Goal: Task Accomplishment & Management: Manage account settings

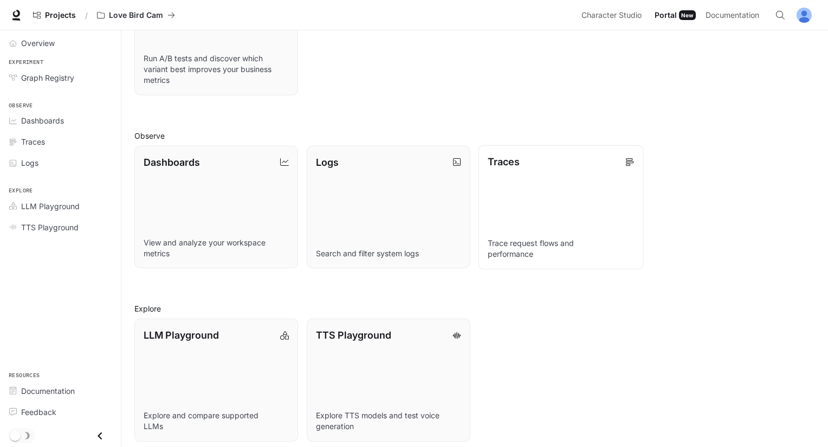
scroll to position [207, 0]
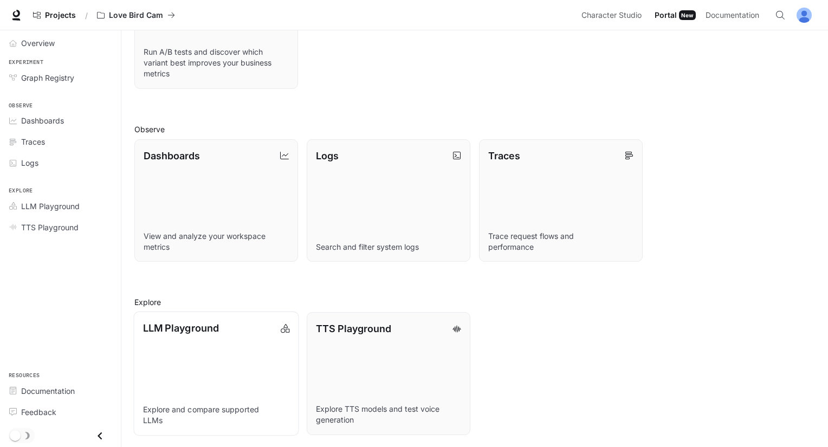
click at [196, 382] on link "LLM Playground Explore and compare supported LLMs" at bounding box center [215, 373] width 165 height 124
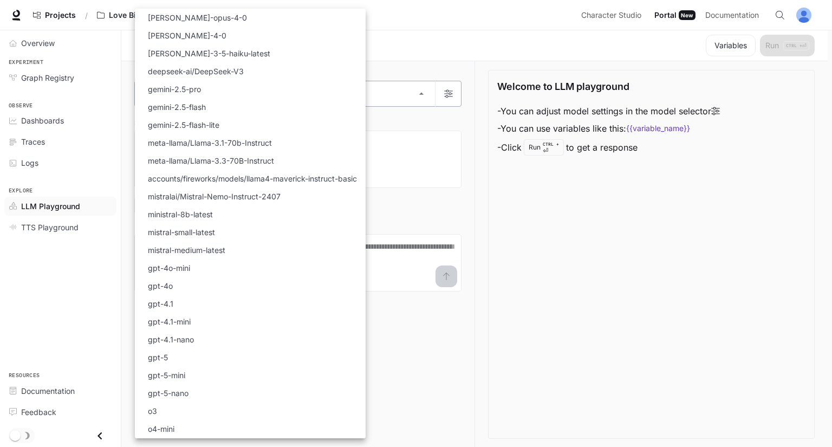
click at [251, 81] on body "Skip to main content Projects / Love Bird Cam Character Studio Character Studio…" at bounding box center [416, 223] width 832 height 447
click at [642, 336] on div at bounding box center [416, 223] width 832 height 447
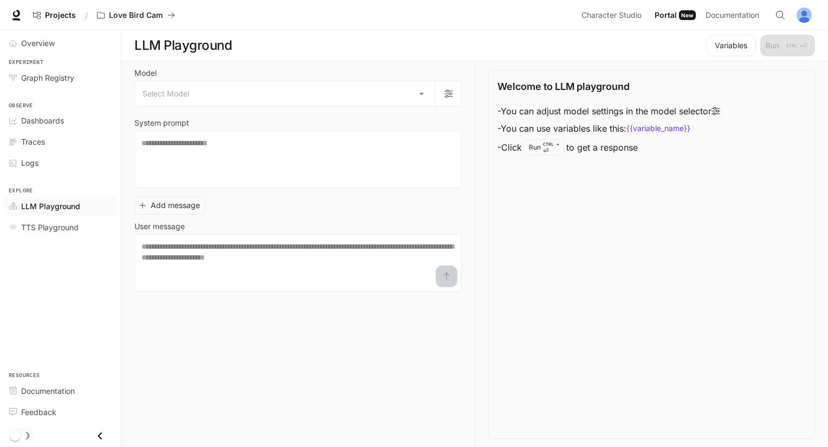
click at [679, 239] on div "Welcome to LLM playground - You can adjust model settings in the model selector…" at bounding box center [651, 254] width 327 height 369
click at [759, 181] on div "Welcome to LLM playground - You can adjust model settings in the model selector…" at bounding box center [651, 254] width 327 height 369
click at [199, 100] on body "Skip to main content Projects / Love Bird Cam Character Studio Character Studio…" at bounding box center [414, 223] width 828 height 447
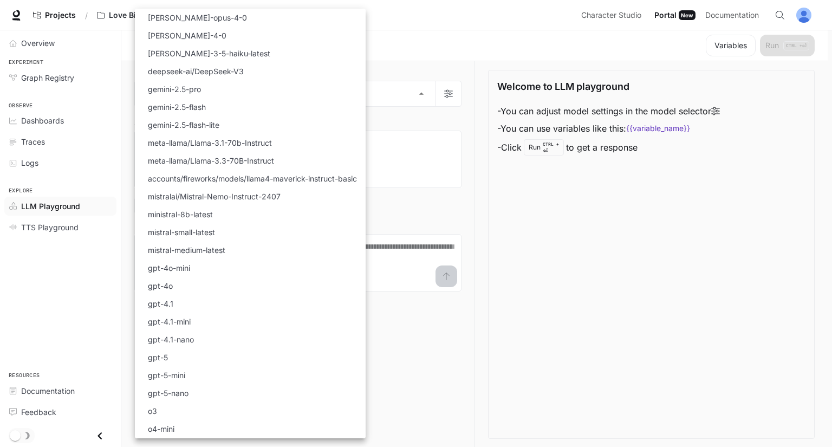
click at [589, 239] on div at bounding box center [416, 223] width 832 height 447
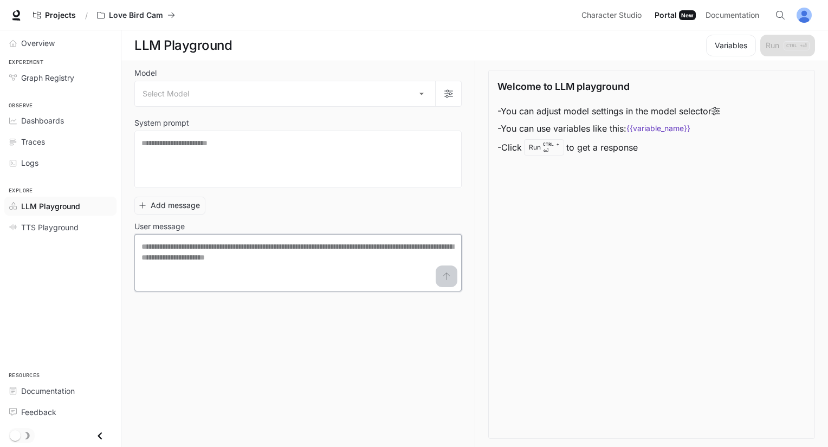
click at [448, 278] on textarea at bounding box center [297, 262] width 313 height 43
click at [52, 211] on link "LLM Playground" at bounding box center [60, 206] width 112 height 19
click at [51, 225] on span "TTS Playground" at bounding box center [49, 227] width 57 height 11
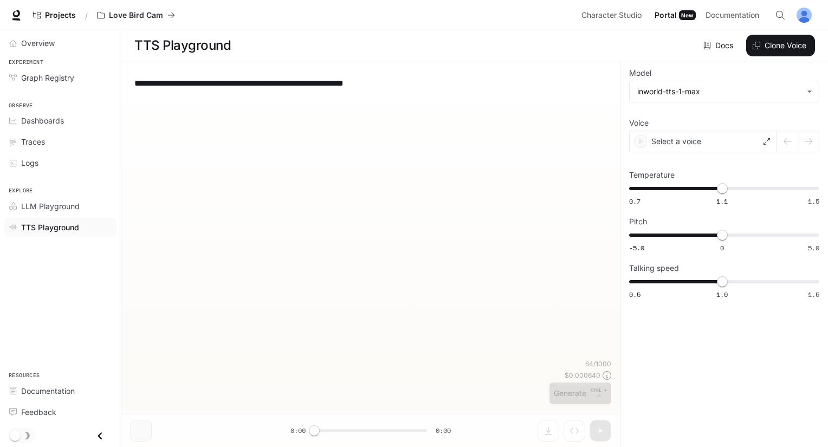
type textarea "**********"
type input "**********"
type input "****"
type input "***"
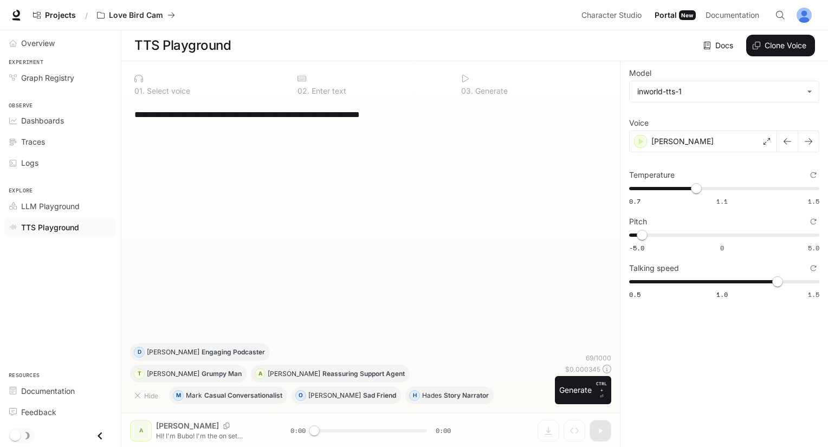
click at [64, 196] on li "LLM Playground" at bounding box center [60, 206] width 121 height 21
click at [64, 197] on link "LLM Playground" at bounding box center [60, 206] width 112 height 19
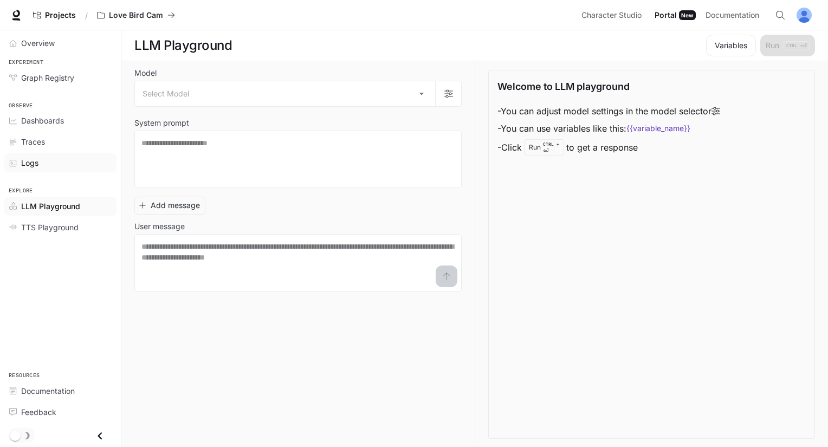
click at [45, 165] on div "Logs" at bounding box center [66, 162] width 90 height 11
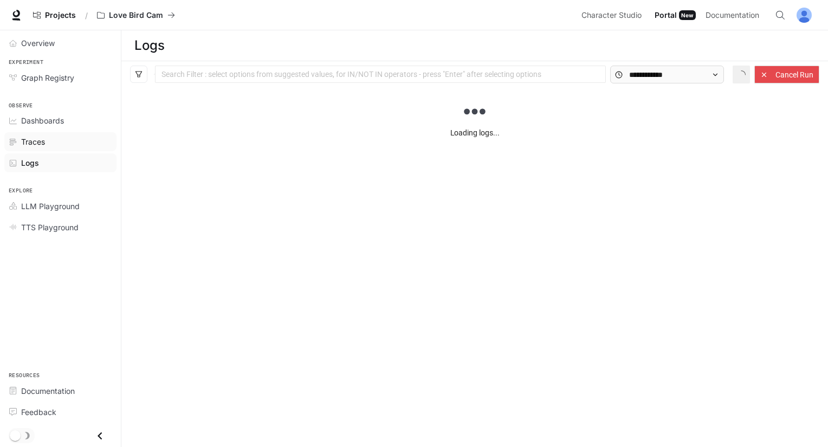
click at [47, 138] on div "Traces" at bounding box center [66, 141] width 90 height 11
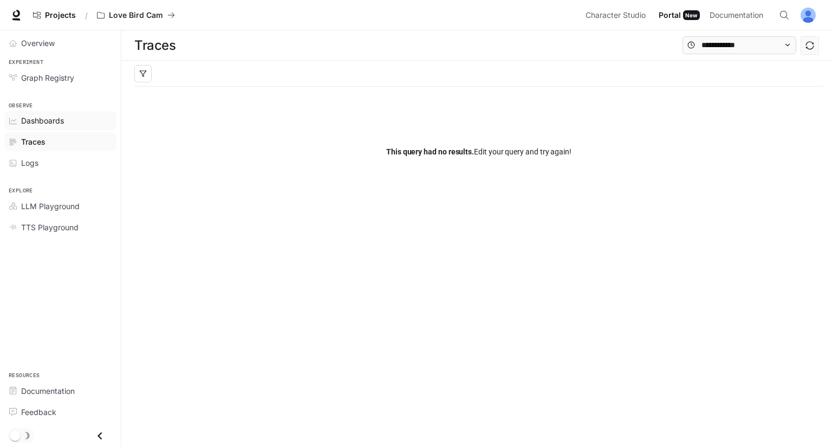
click at [61, 121] on span "Dashboards" at bounding box center [42, 120] width 43 height 11
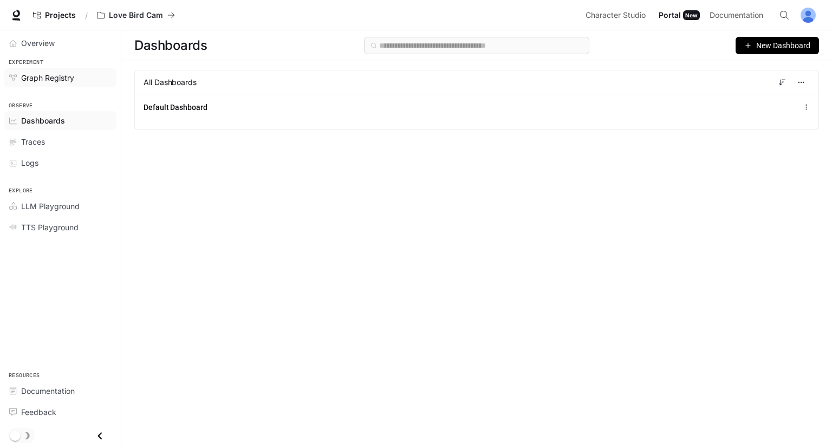
click at [54, 76] on span "Graph Registry" at bounding box center [47, 77] width 53 height 11
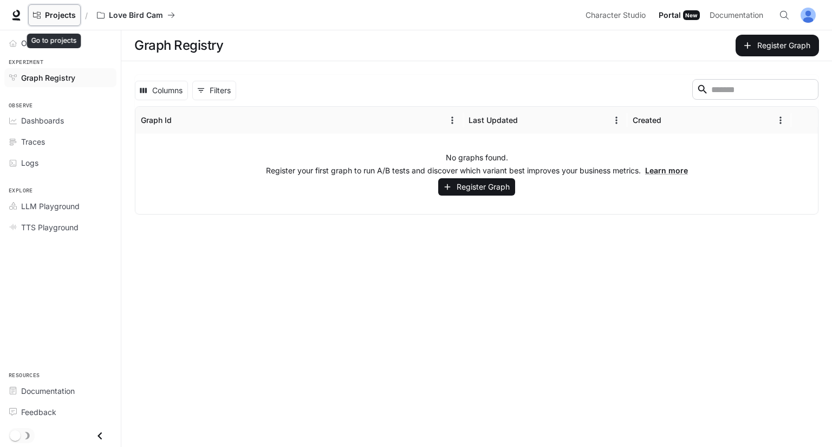
click at [47, 24] on link "Projects" at bounding box center [54, 15] width 53 height 22
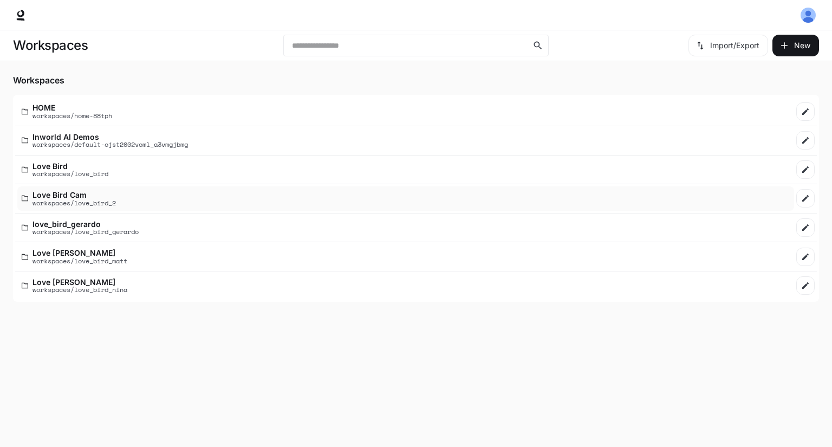
click at [115, 188] on li "Love Bird Cam workspaces/love_bird_2" at bounding box center [416, 198] width 802 height 29
click at [108, 191] on p "Love Bird Cam" at bounding box center [73, 195] width 83 height 8
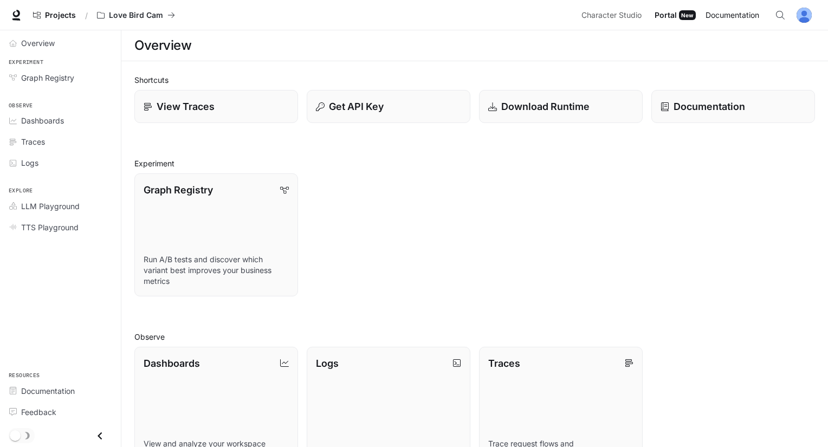
click at [722, 21] on span "Documentation" at bounding box center [732, 16] width 54 height 14
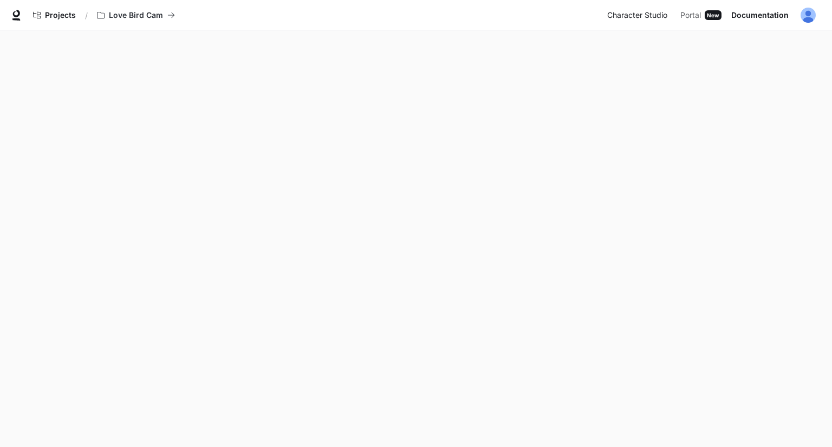
click at [657, 18] on span "Character Studio" at bounding box center [637, 16] width 60 height 14
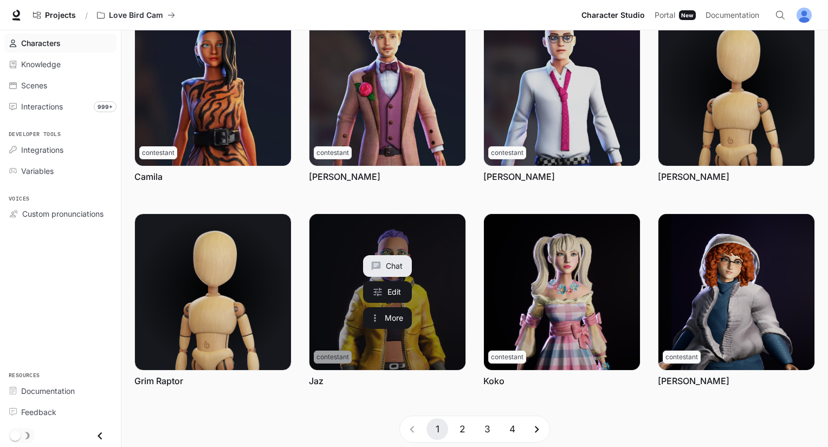
scroll to position [278, 0]
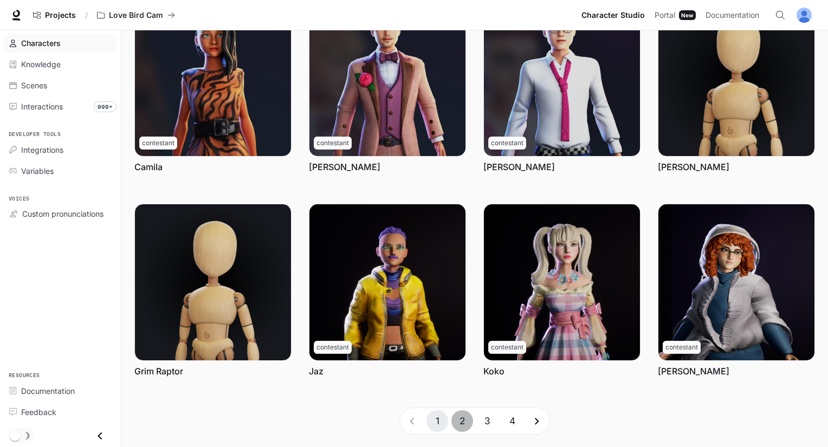
click at [465, 424] on button "2" at bounding box center [462, 421] width 22 height 22
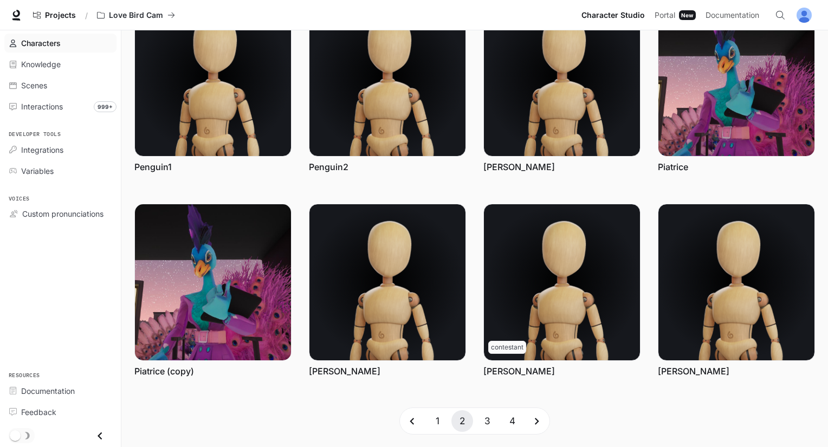
click at [510, 422] on button "4" at bounding box center [512, 421] width 22 height 22
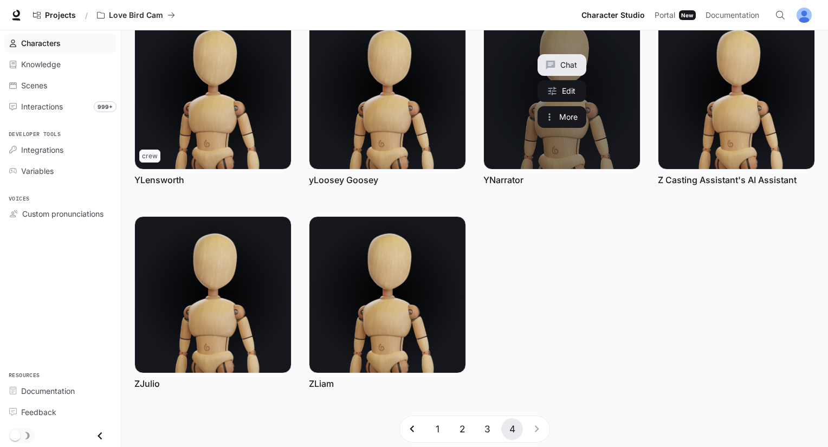
scroll to position [0, 0]
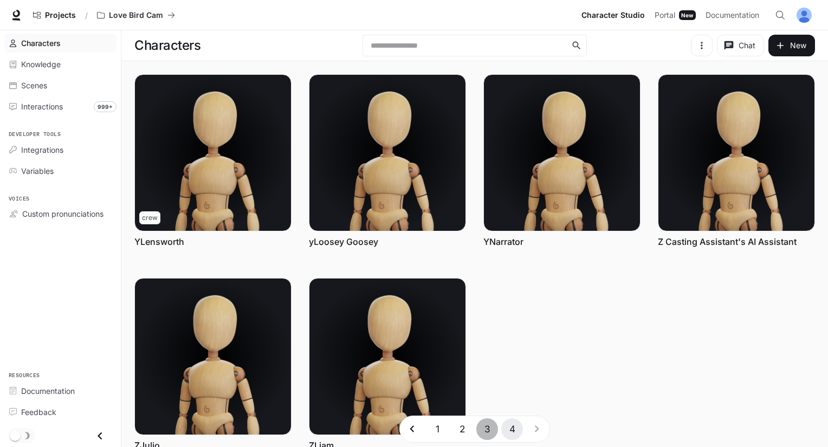
click at [489, 426] on button "3" at bounding box center [487, 429] width 22 height 22
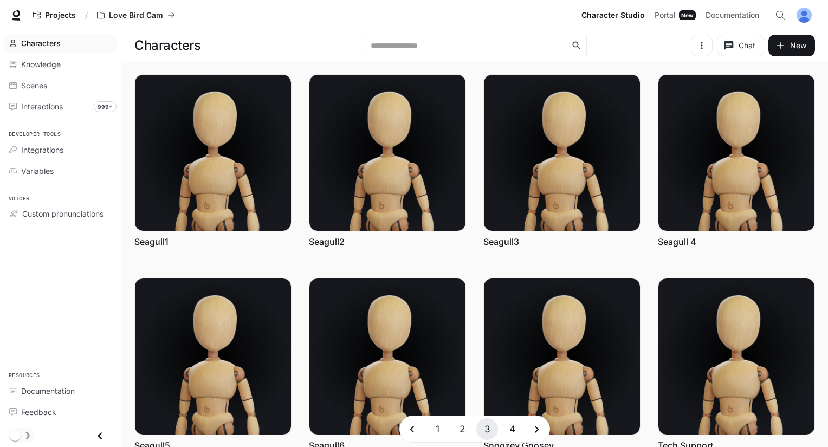
scroll to position [278, 0]
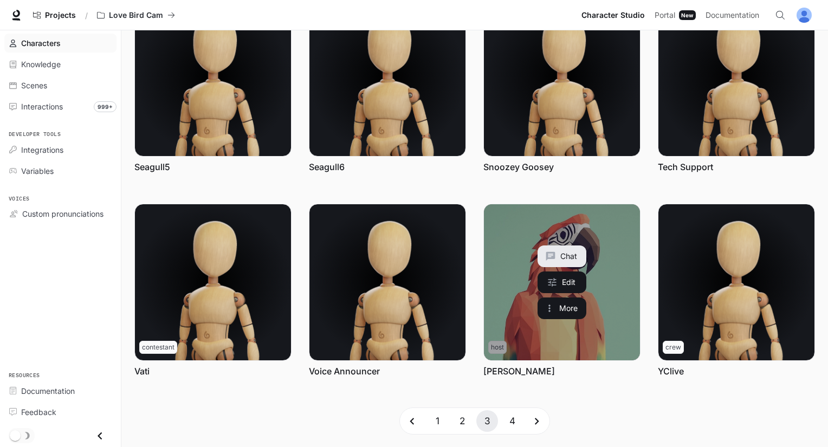
click at [621, 314] on link "Willa D Swann" at bounding box center [562, 282] width 156 height 156
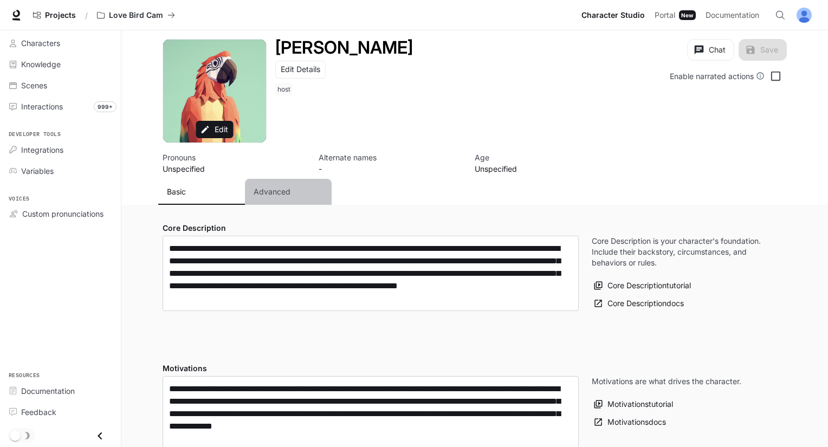
click at [286, 181] on button "Advanced" at bounding box center [288, 192] width 87 height 26
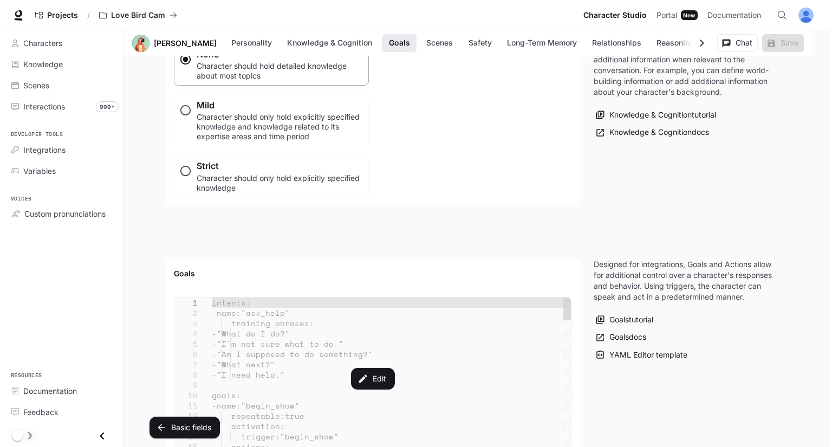
scroll to position [1029, 0]
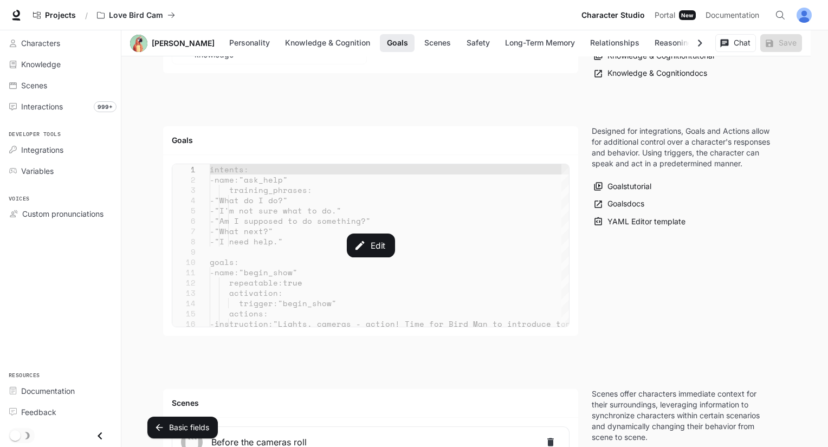
click at [277, 230] on div "Edit" at bounding box center [370, 245] width 396 height 162
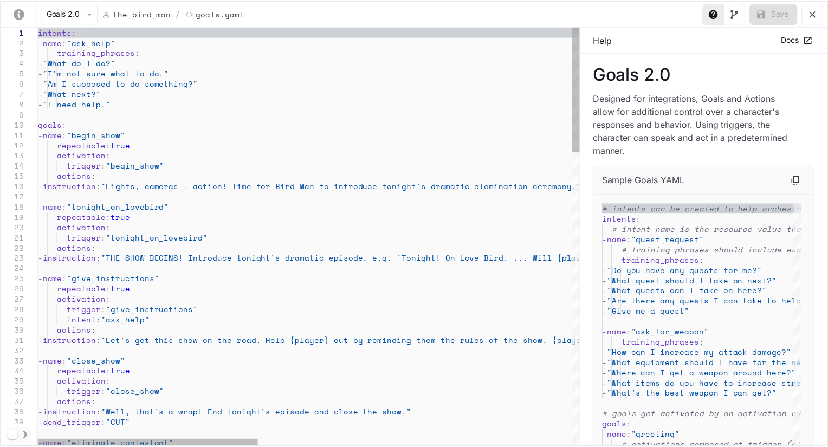
scroll to position [0, 0]
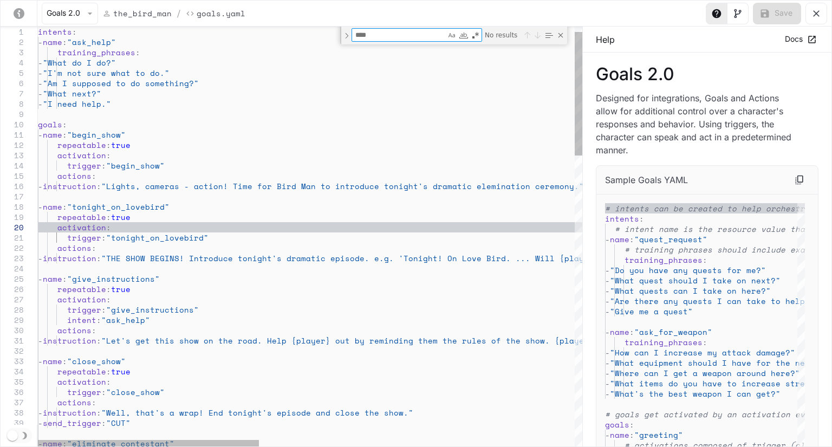
type textarea "**********"
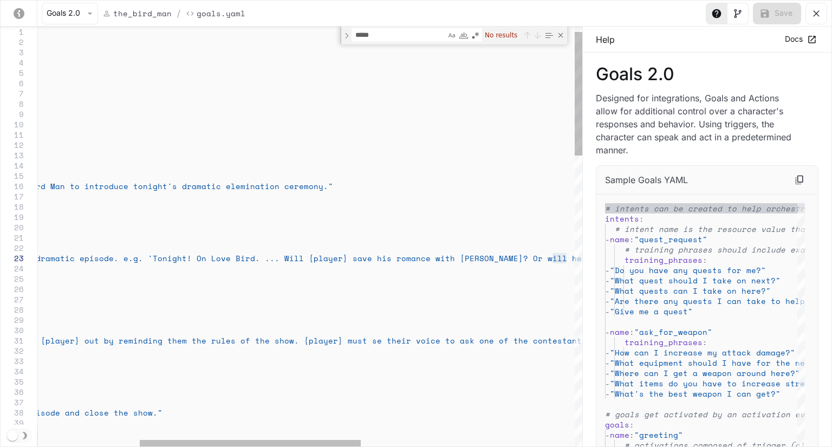
drag, startPoint x: 558, startPoint y: 33, endPoint x: 331, endPoint y: 36, distance: 226.9
click at [347, 40] on div "***** [PERSON_NAME] No results" at bounding box center [453, 36] width 227 height 18
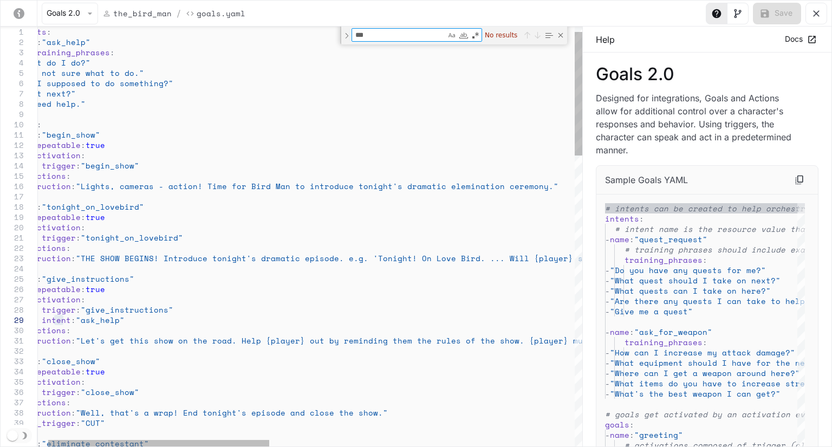
type textarea "****"
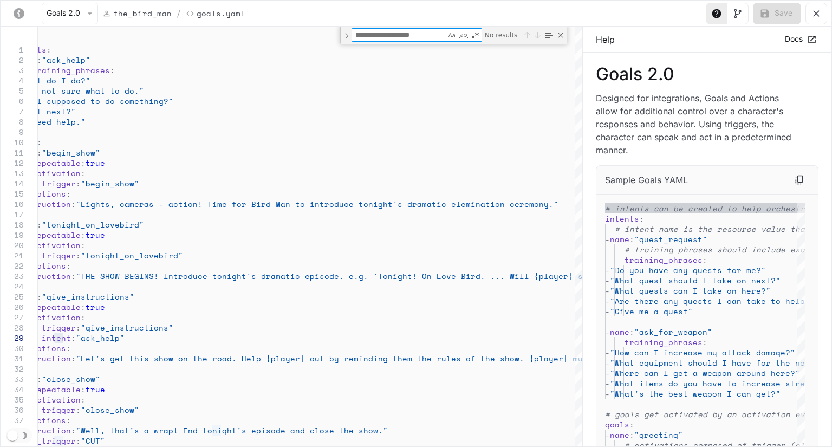
click at [810, 9] on button "yaml-editor" at bounding box center [816, 14] width 22 height 22
